Goal: Task Accomplishment & Management: Complete application form

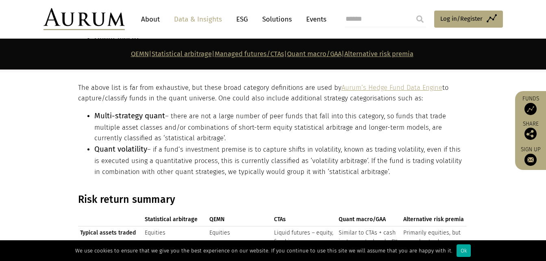
scroll to position [822, 0]
drag, startPoint x: 341, startPoint y: 117, endPoint x: 365, endPoint y: 123, distance: 25.1
click at [365, 123] on li "Multi-strategy quant – there are not a large number of peer funds that fall int…" at bounding box center [280, 127] width 372 height 34
drag, startPoint x: 365, startPoint y: 123, endPoint x: 322, endPoint y: 135, distance: 45.1
click at [322, 135] on li "Multi-strategy quant – there are not a large number of peer funds that fall int…" at bounding box center [280, 127] width 372 height 34
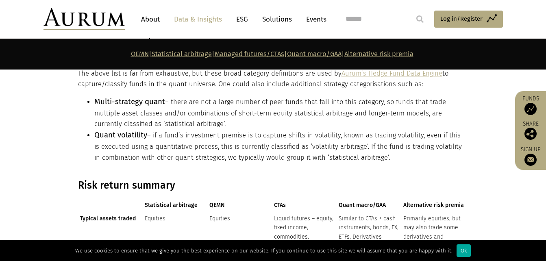
scroll to position [838, 0]
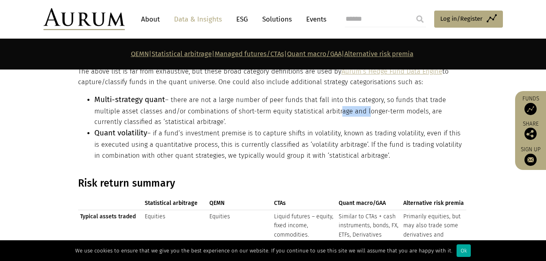
drag, startPoint x: 335, startPoint y: 109, endPoint x: 363, endPoint y: 109, distance: 28.0
click at [363, 109] on li "Multi-strategy quant – there are not a large number of peer funds that fall int…" at bounding box center [280, 111] width 372 height 34
drag, startPoint x: 363, startPoint y: 109, endPoint x: 292, endPoint y: 117, distance: 71.2
click at [292, 117] on li "Multi-strategy quant – there are not a large number of peer funds that fall int…" at bounding box center [280, 111] width 372 height 34
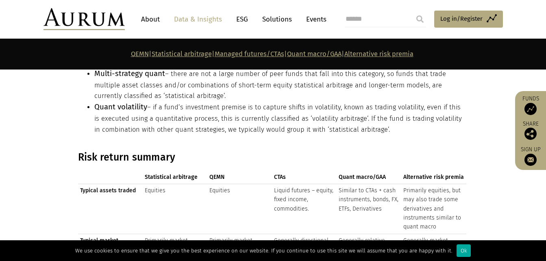
scroll to position [865, 0]
drag, startPoint x: 286, startPoint y: 96, endPoint x: 301, endPoint y: 100, distance: 15.7
click at [301, 101] on li "Quant volatility – if a fund’s investment premise is to capture shifts in volat…" at bounding box center [280, 118] width 372 height 34
drag, startPoint x: 301, startPoint y: 100, endPoint x: 269, endPoint y: 103, distance: 32.2
click at [269, 103] on li "Quant volatility – if a fund’s investment premise is to capture shifts in volat…" at bounding box center [280, 118] width 372 height 34
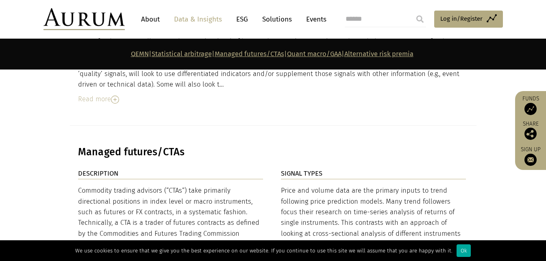
scroll to position [2231, 0]
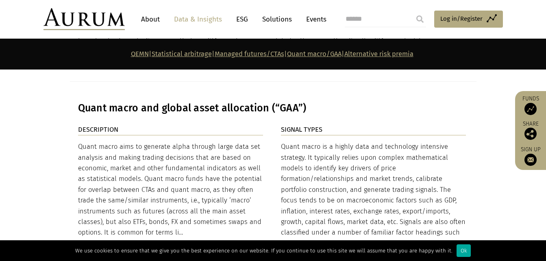
scroll to position [2745, 0]
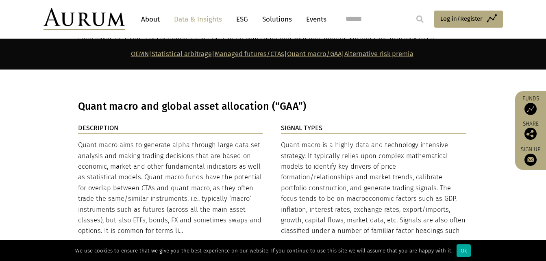
click at [106, 241] on div "Read more" at bounding box center [170, 246] width 185 height 11
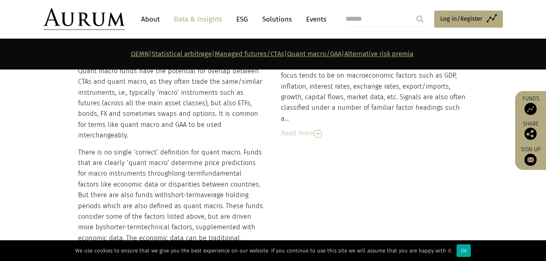
scroll to position [2869, 0]
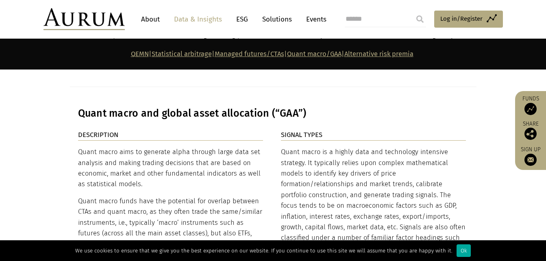
scroll to position [2738, 0]
click at [318, 259] on img at bounding box center [318, 263] width 8 height 8
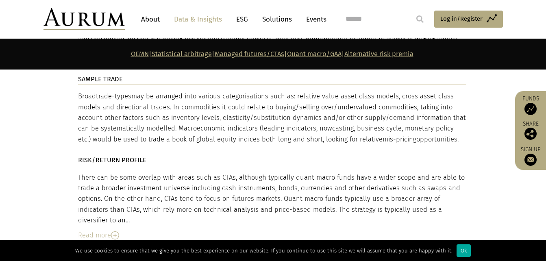
scroll to position [3356, 0]
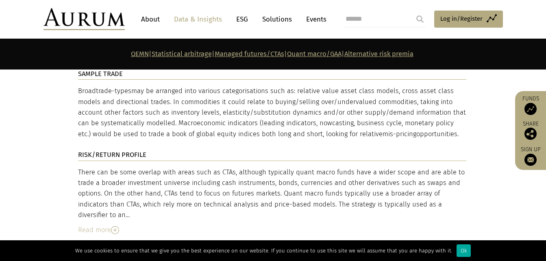
click at [117, 226] on img at bounding box center [115, 230] width 8 height 8
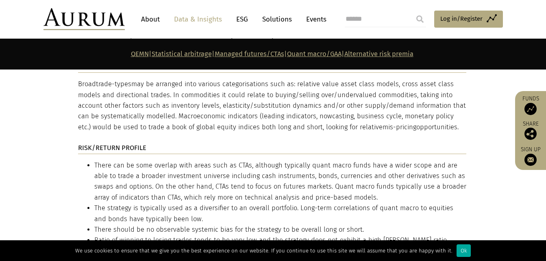
scroll to position [3364, 0]
click at [15, 56] on section "QEMN | Statistical arbitrage | Managed futures/CTAs | Quant macro/GAA | Alterna…" at bounding box center [273, 54] width 546 height 31
click at [21, 107] on section "DESCRIPTION Quant macro aims to generate alpha through large data set analysis …" at bounding box center [273, 0] width 546 height 993
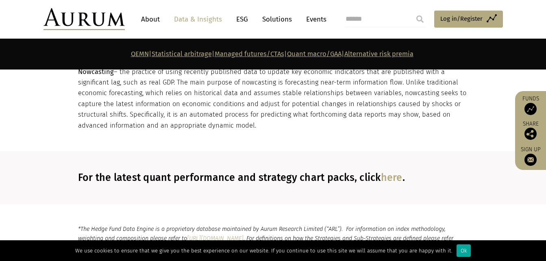
scroll to position [4346, 0]
click at [445, 22] on span "Log in/Register" at bounding box center [461, 19] width 42 height 10
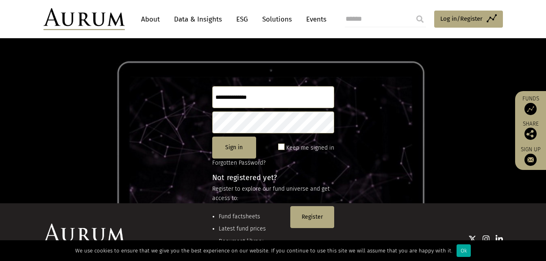
scroll to position [59, 0]
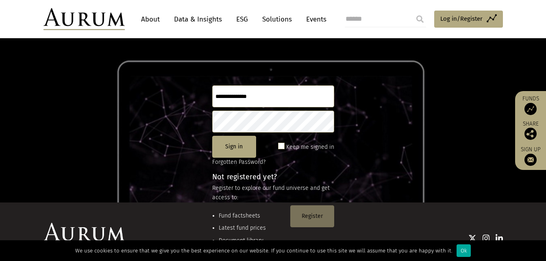
click at [296, 213] on button "Register" at bounding box center [312, 216] width 44 height 22
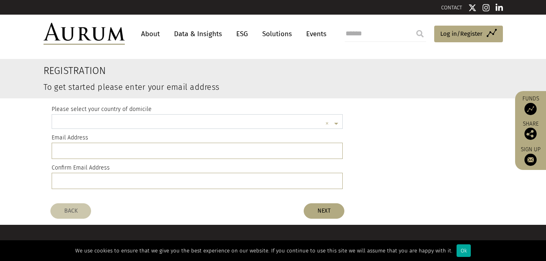
scroll to position [2, 0]
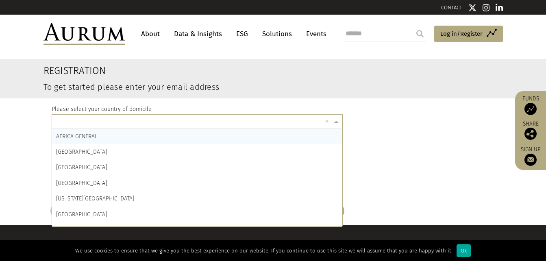
click at [107, 122] on input "text" at bounding box center [189, 123] width 266 height 16
type input "***"
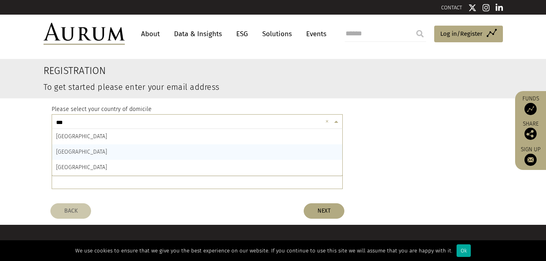
click at [94, 153] on div "INDIA" at bounding box center [197, 151] width 291 height 15
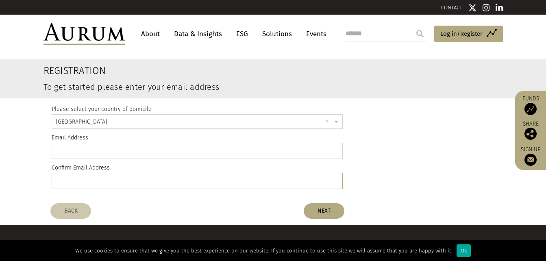
click at [94, 153] on input "email" at bounding box center [197, 151] width 291 height 16
type input "**********"
click at [337, 206] on button "NEXT" at bounding box center [324, 210] width 41 height 15
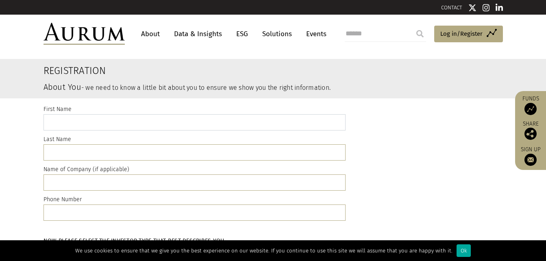
click at [152, 124] on input "text" at bounding box center [194, 122] width 302 height 16
type input "**********"
click at [97, 179] on input "text" at bounding box center [194, 182] width 302 height 16
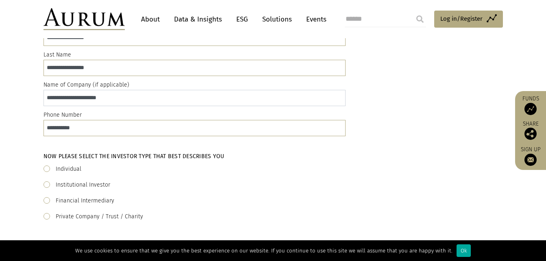
scroll to position [91, 0]
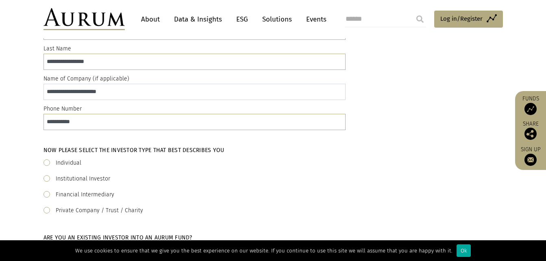
type input "**********"
click at [46, 209] on span at bounding box center [46, 210] width 7 height 7
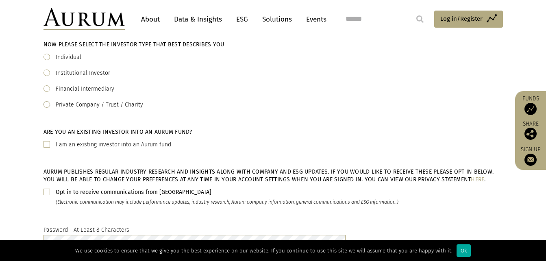
scroll to position [197, 0]
click at [47, 195] on div "Opt in to receive communications from Aurum (Electronic communication may inclu…" at bounding box center [272, 197] width 459 height 20
click at [46, 193] on span at bounding box center [46, 191] width 7 height 7
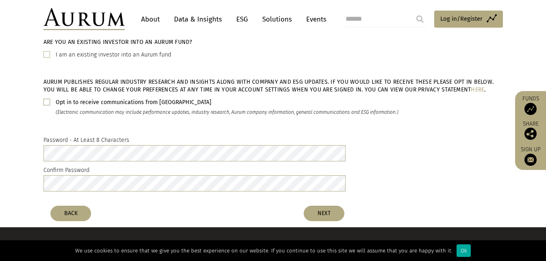
scroll to position [289, 0]
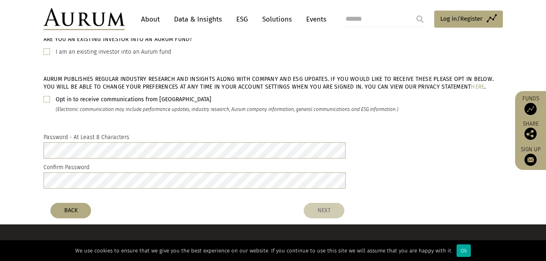
click at [332, 209] on button "NEXT" at bounding box center [324, 210] width 41 height 15
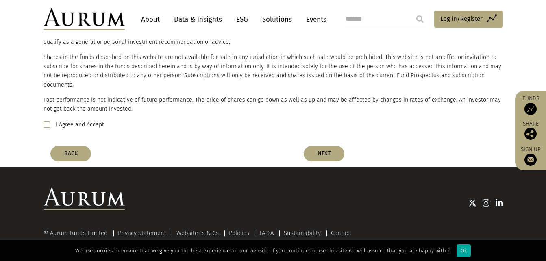
scroll to position [247, 0]
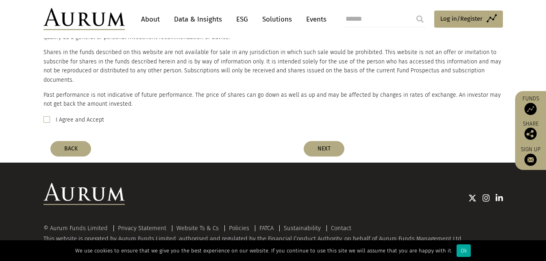
click at [46, 116] on span at bounding box center [46, 119] width 7 height 7
click at [312, 141] on button "NEXT" at bounding box center [324, 148] width 41 height 15
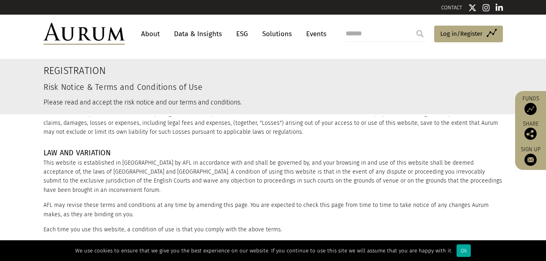
scroll to position [167, 0]
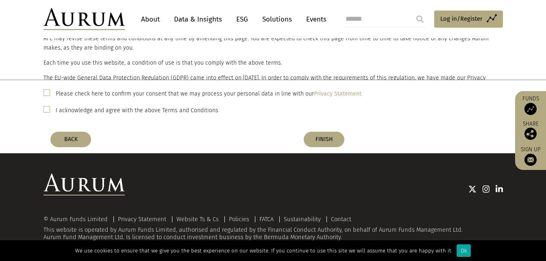
click at [48, 91] on span at bounding box center [46, 92] width 7 height 7
click at [45, 109] on span at bounding box center [46, 109] width 7 height 7
click at [328, 138] on button "FINISH" at bounding box center [324, 139] width 41 height 15
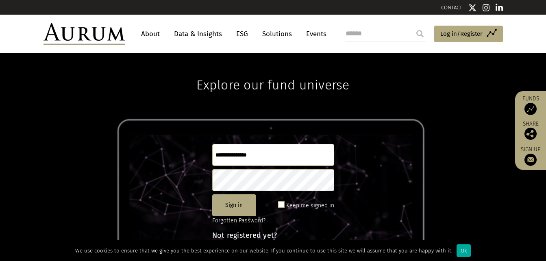
scroll to position [2, 0]
